Goal: Navigation & Orientation: Find specific page/section

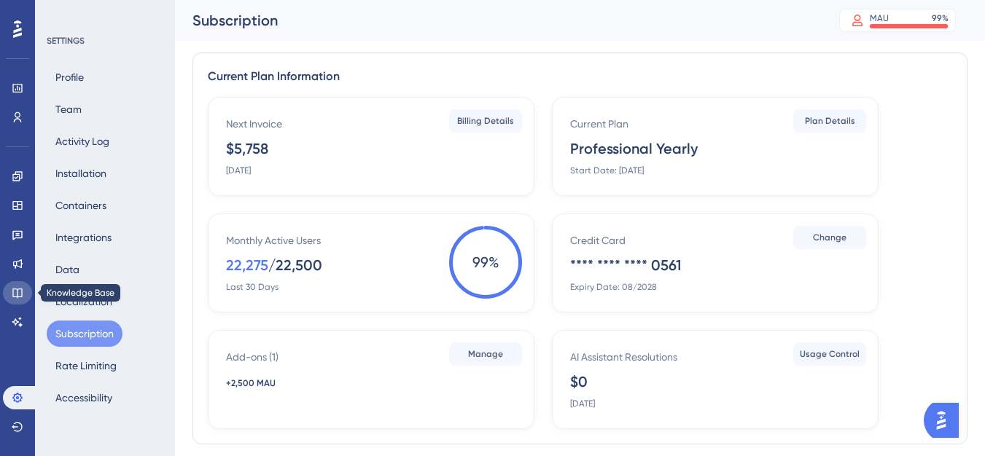
click at [17, 292] on icon at bounding box center [18, 293] width 12 height 12
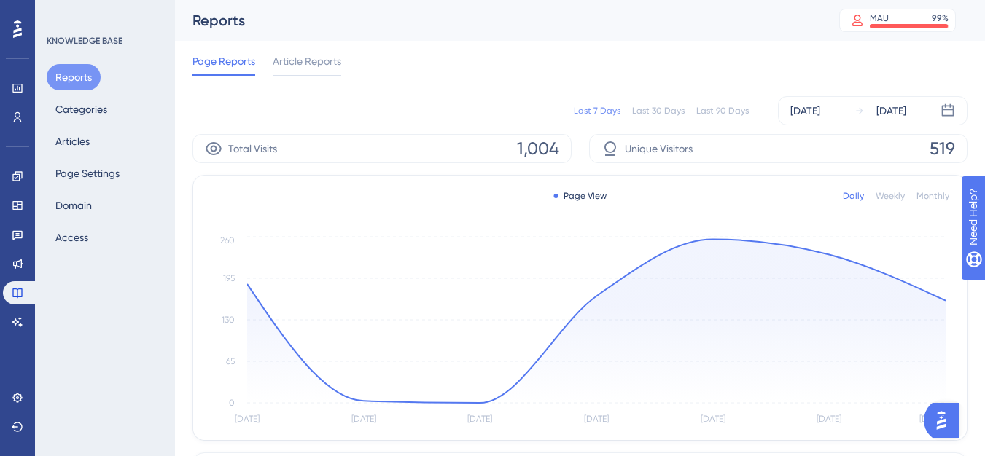
click at [646, 112] on div "Last 30 Days" at bounding box center [658, 111] width 52 height 12
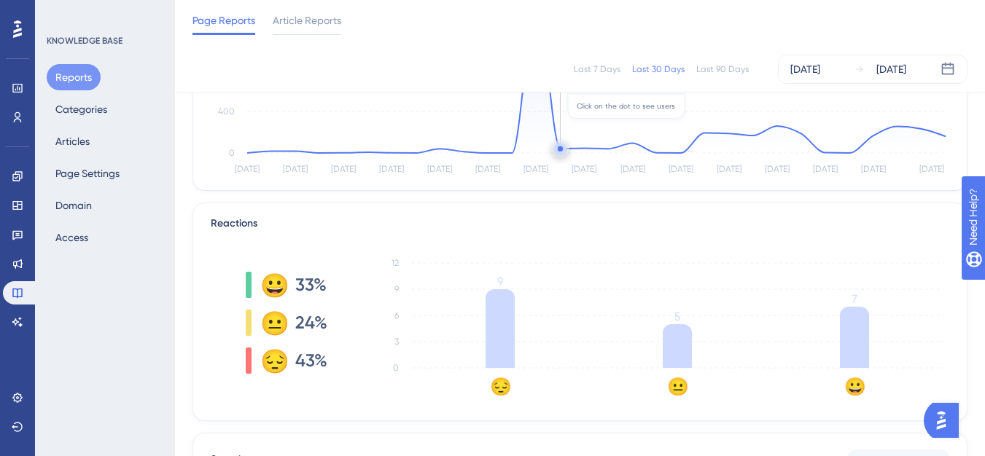
scroll to position [219, 0]
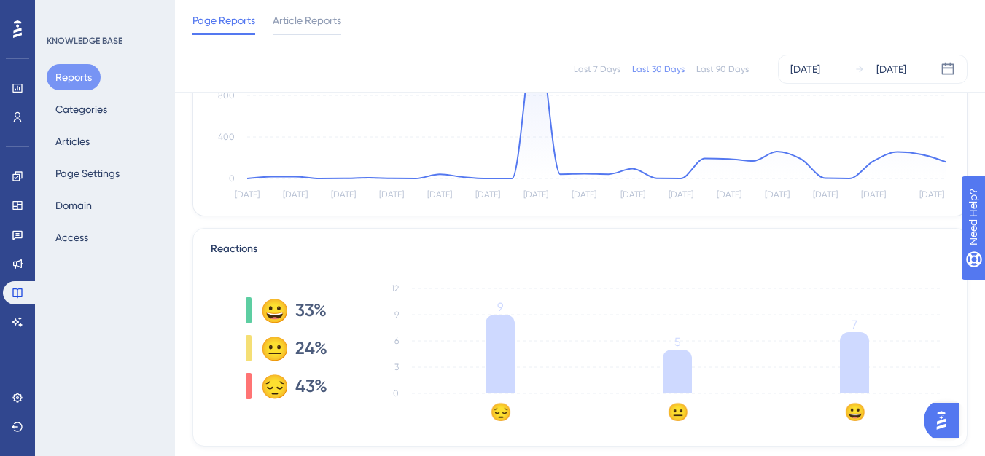
click at [597, 72] on div "Last 7 Days" at bounding box center [597, 69] width 47 height 12
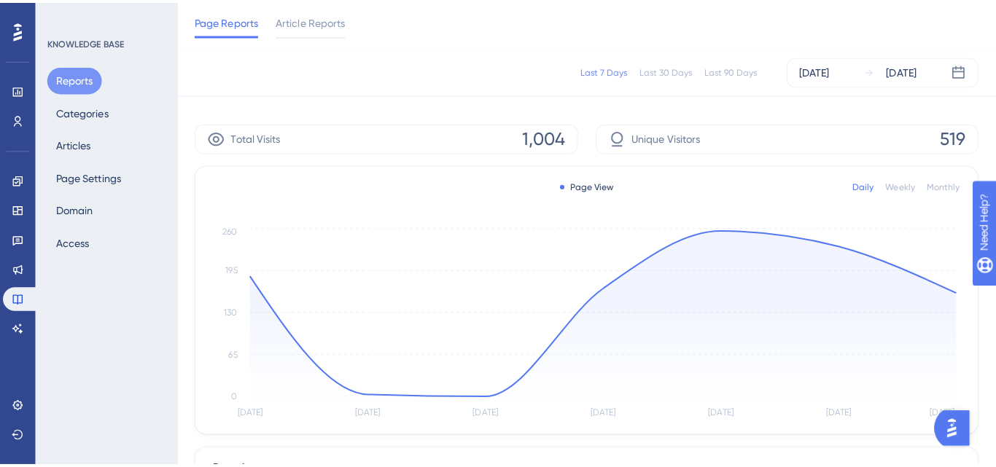
scroll to position [0, 0]
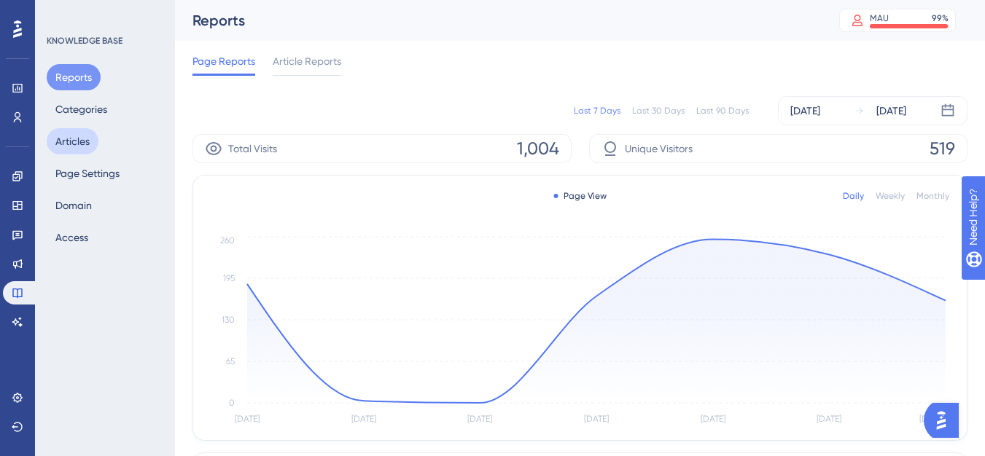
click at [59, 148] on button "Articles" at bounding box center [73, 141] width 52 height 26
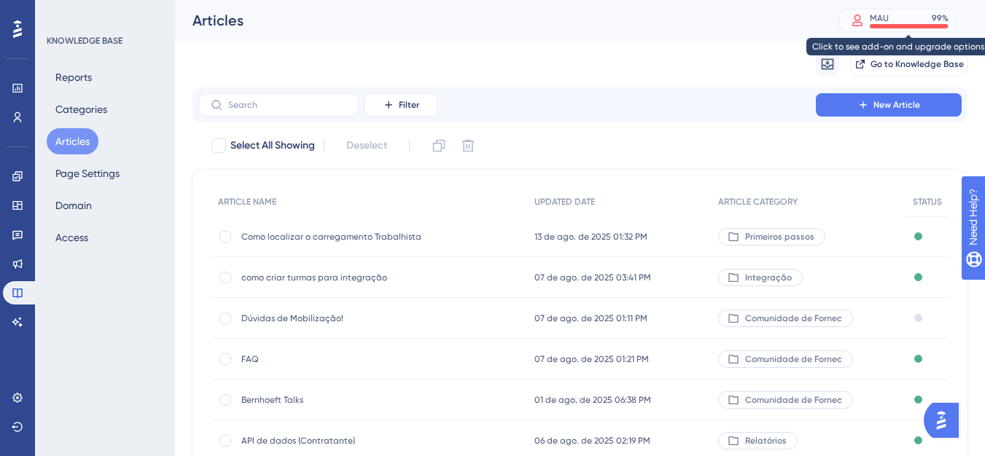
click at [870, 25] on div at bounding box center [857, 20] width 26 height 13
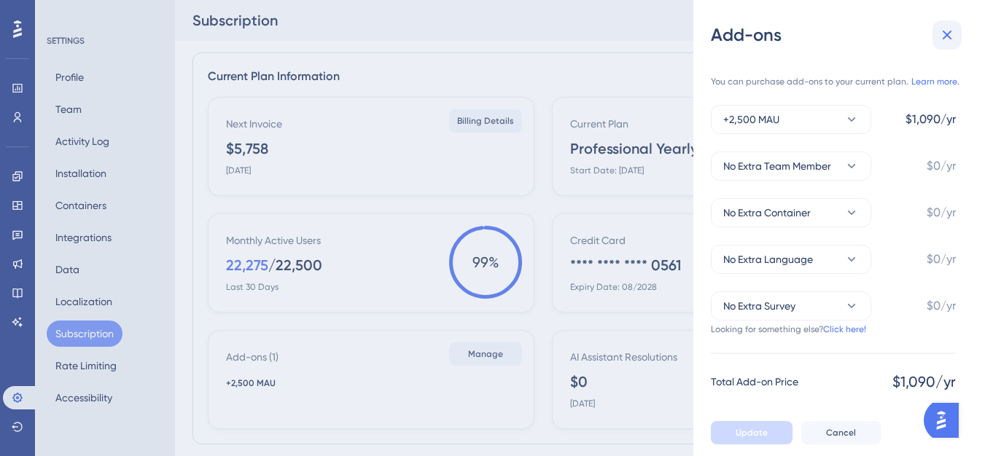
click at [948, 35] on icon at bounding box center [947, 35] width 9 height 9
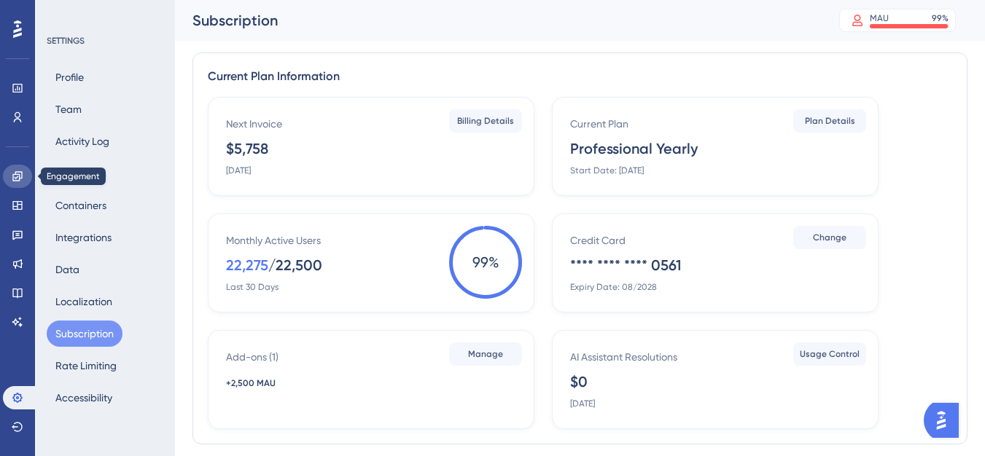
click at [12, 182] on icon at bounding box center [18, 177] width 12 height 12
